Goal: Task Accomplishment & Management: Use online tool/utility

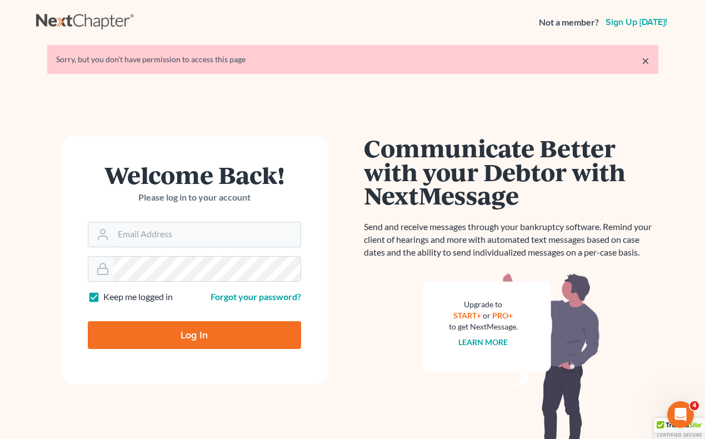
type input "[EMAIL_ADDRESS][DOMAIN_NAME]"
click at [194, 334] on input "Log In" at bounding box center [194, 335] width 213 height 28
type input "Thinking..."
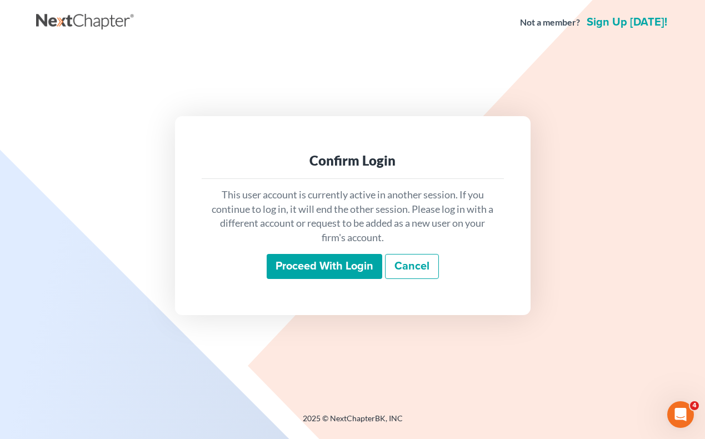
click at [322, 269] on input "Proceed with login" at bounding box center [325, 267] width 116 height 26
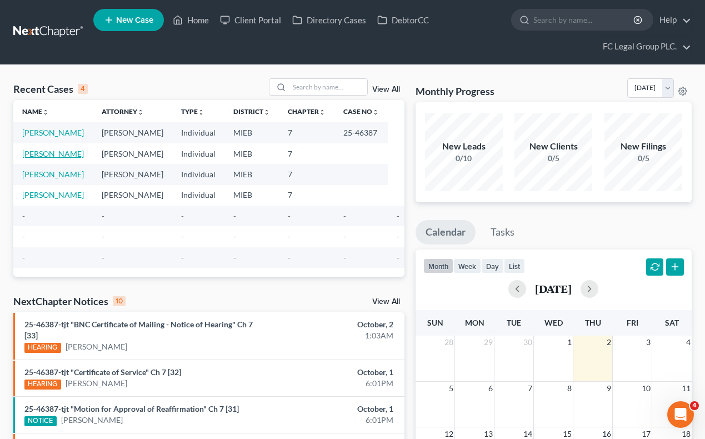
click at [39, 154] on link "Hashem, Martin" at bounding box center [53, 153] width 62 height 9
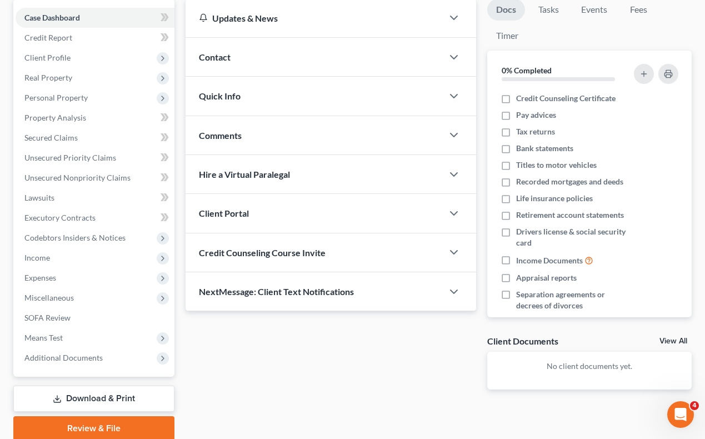
scroll to position [155, 0]
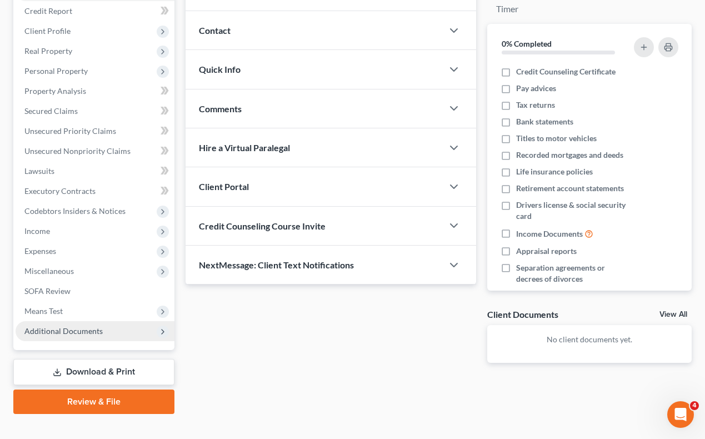
click at [90, 335] on span "Additional Documents" at bounding box center [63, 330] width 78 height 9
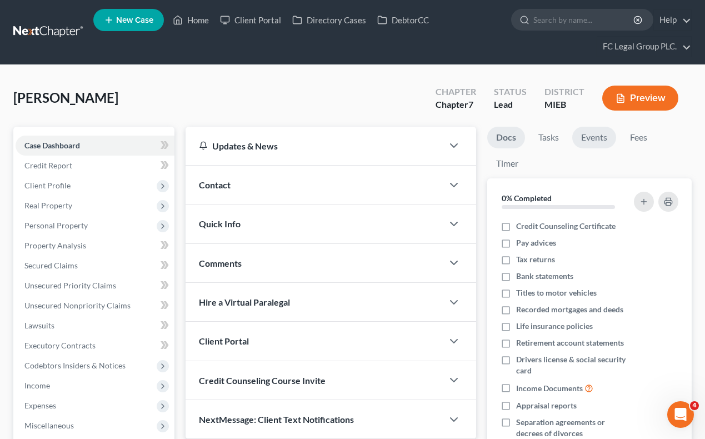
scroll to position [0, 0]
